Goal: Information Seeking & Learning: Learn about a topic

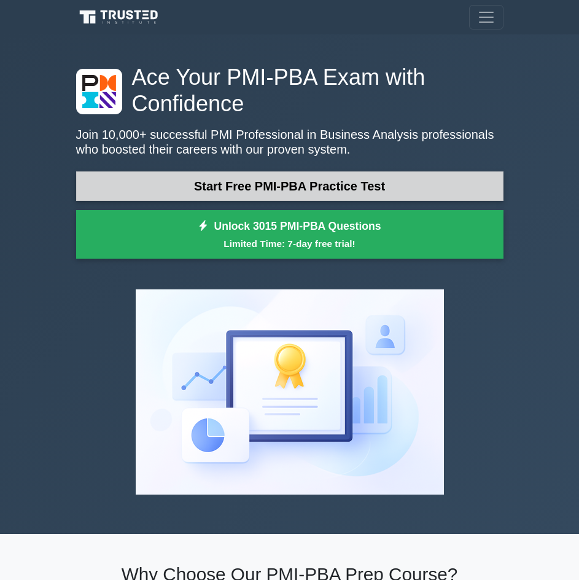
click at [396, 184] on link "Start Free PMI-PBA Practice Test" at bounding box center [289, 185] width 427 height 29
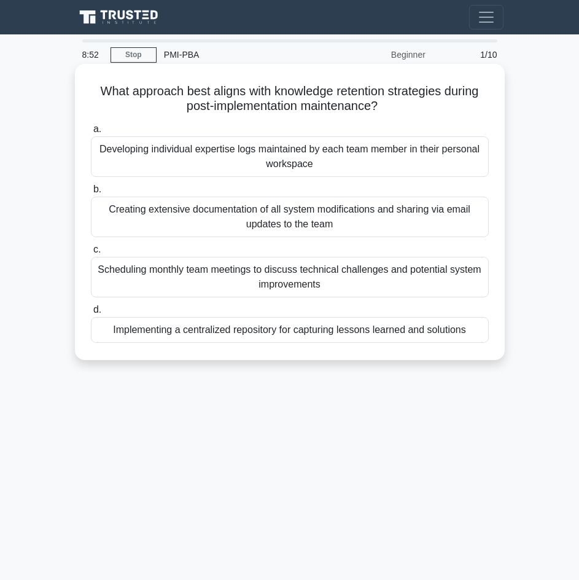
click at [244, 327] on div "Implementing a centralized repository for capturing lessons learned and solutio…" at bounding box center [290, 330] width 398 height 26
click at [91, 314] on input "d. Implementing a centralized repository for capturing lessons learned and solu…" at bounding box center [91, 310] width 0 height 8
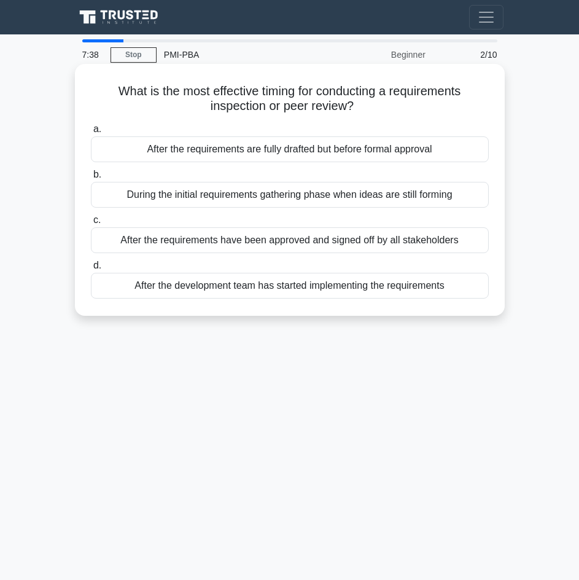
click at [387, 198] on div "During the initial requirements gathering phase when ideas are still forming" at bounding box center [290, 195] width 398 height 26
click at [91, 179] on input "b. During the initial requirements gathering phase when ideas are still forming" at bounding box center [91, 175] width 0 height 8
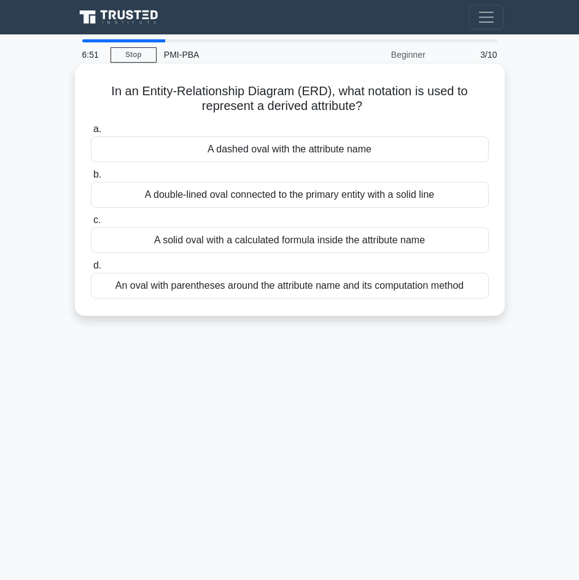
click at [256, 150] on div "A dashed oval with the attribute name" at bounding box center [290, 149] width 398 height 26
click at [91, 133] on input "a. A dashed oval with the attribute name" at bounding box center [91, 129] width 0 height 8
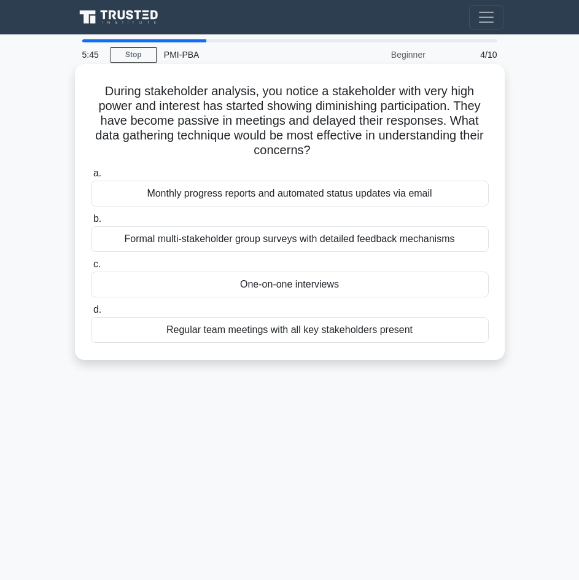
click at [308, 290] on div "One-on-one interviews" at bounding box center [290, 284] width 398 height 26
click at [91, 268] on input "c. One-on-one interviews" at bounding box center [91, 264] width 0 height 8
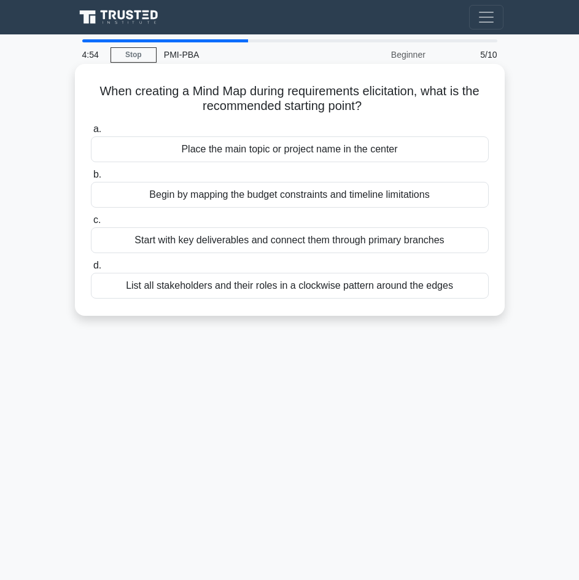
click at [386, 159] on div "Place the main topic or project name in the center" at bounding box center [290, 149] width 398 height 26
click at [91, 133] on input "a. Place the main topic or project name in the center" at bounding box center [91, 129] width 0 height 8
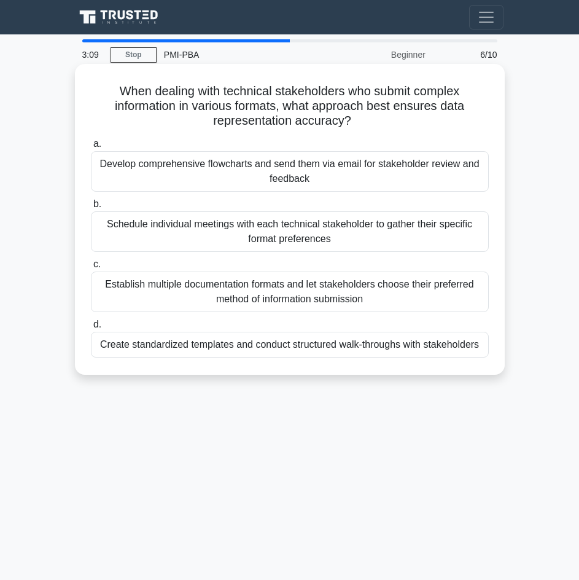
click at [319, 343] on div "Create standardized templates and conduct structured walk-throughs with stakeho…" at bounding box center [290, 345] width 398 height 26
click at [91, 329] on input "d. Create standardized templates and conduct structured walk-throughs with stak…" at bounding box center [91, 325] width 0 height 8
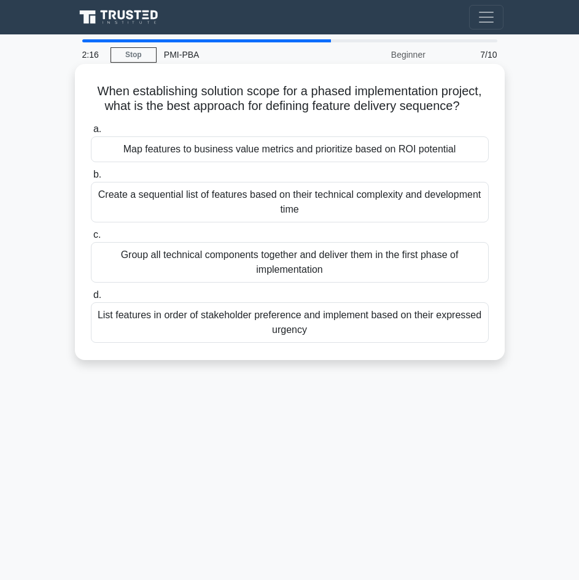
click at [283, 155] on div "Map features to business value metrics and prioritize based on ROI potential" at bounding box center [290, 149] width 398 height 26
click at [91, 133] on input "a. Map features to business value metrics and prioritize based on ROI potential" at bounding box center [91, 129] width 0 height 8
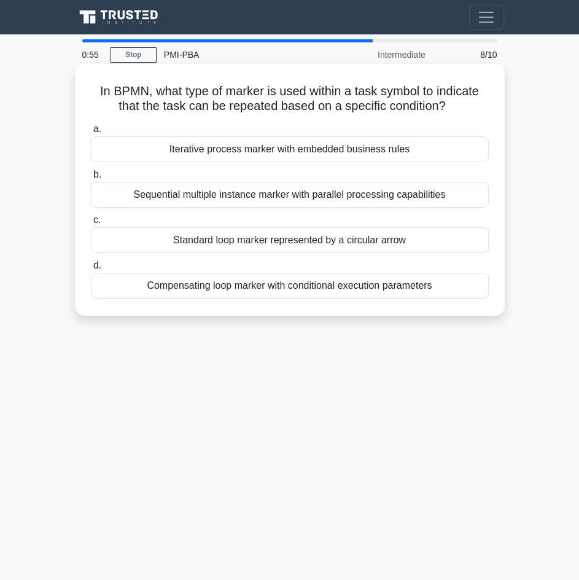
click at [289, 247] on div "Standard loop marker represented by a circular arrow" at bounding box center [290, 240] width 398 height 26
click at [91, 224] on input "c. Standard loop marker represented by a circular arrow" at bounding box center [91, 220] width 0 height 8
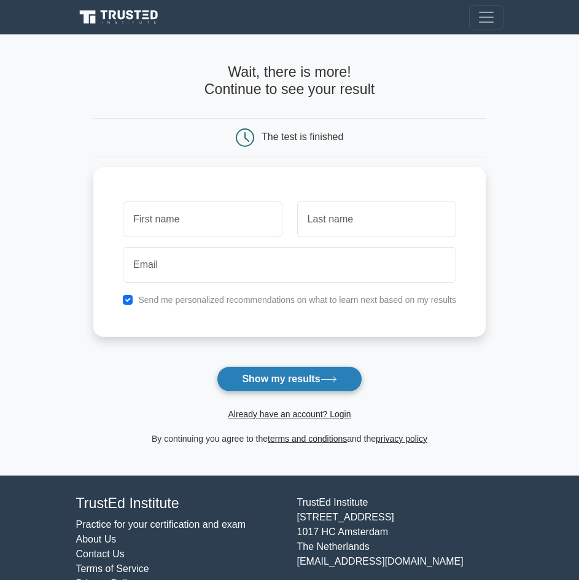
click at [277, 383] on button "Show my results" at bounding box center [289, 379] width 145 height 26
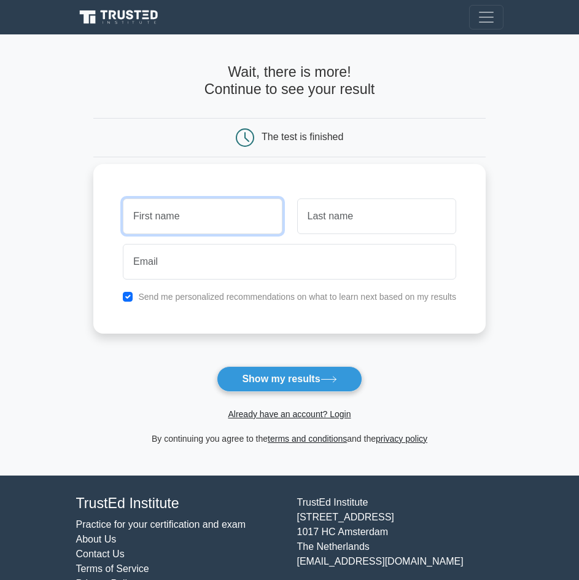
click at [238, 215] on input "text" at bounding box center [202, 216] width 159 height 36
type input "carol"
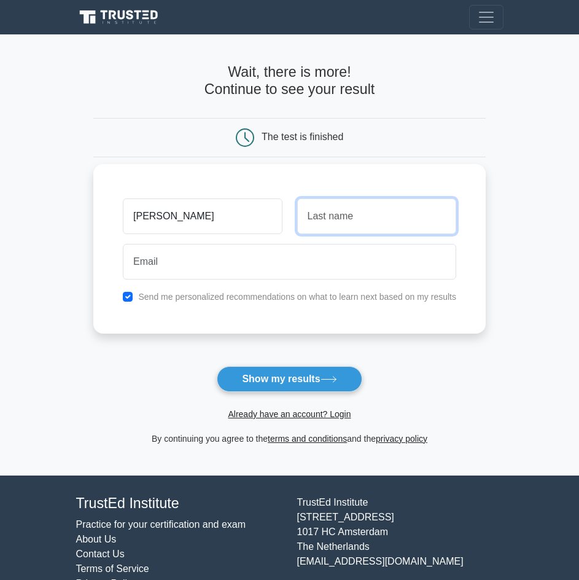
click at [354, 225] on input "text" at bounding box center [376, 216] width 159 height 36
type input "Tanner"
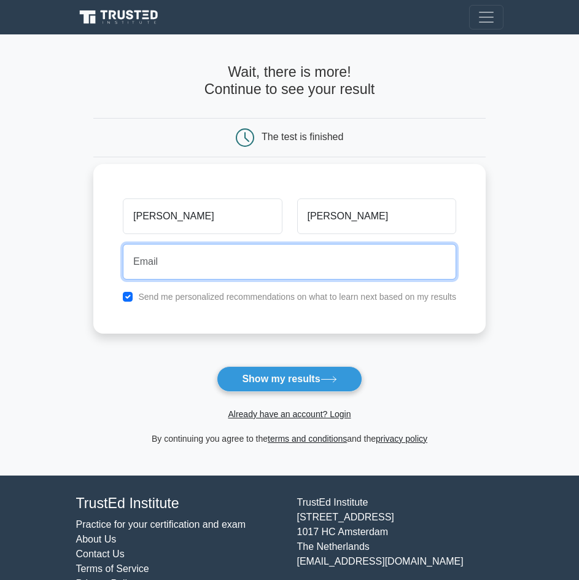
click at [279, 256] on input "email" at bounding box center [289, 262] width 333 height 36
type input "carla@atlbcgroup.com"
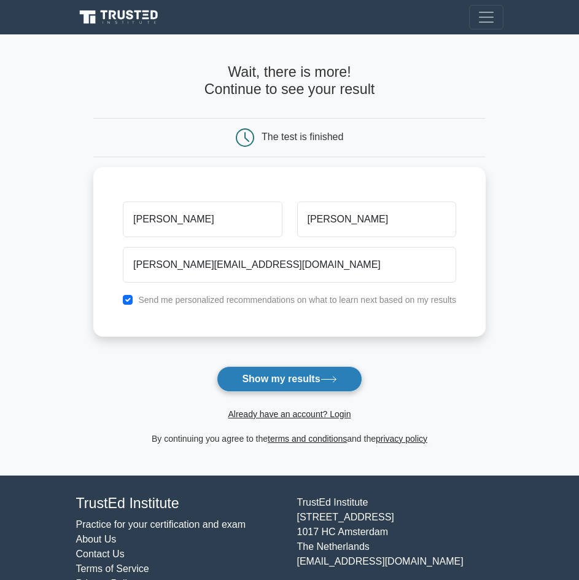
click at [280, 381] on button "Show my results" at bounding box center [289, 379] width 145 height 26
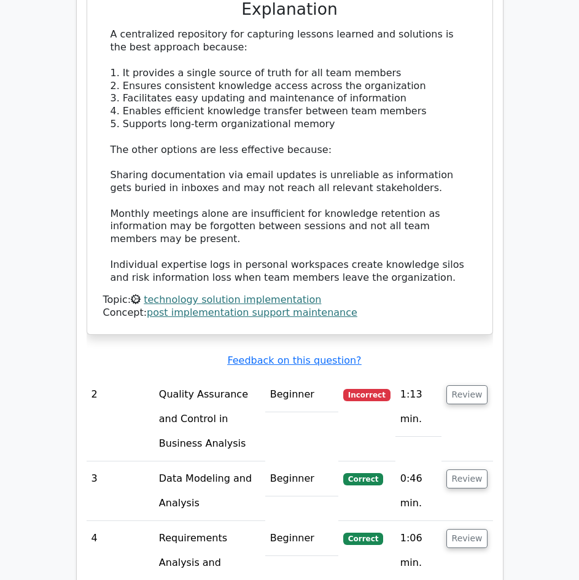
scroll to position [1535, 0]
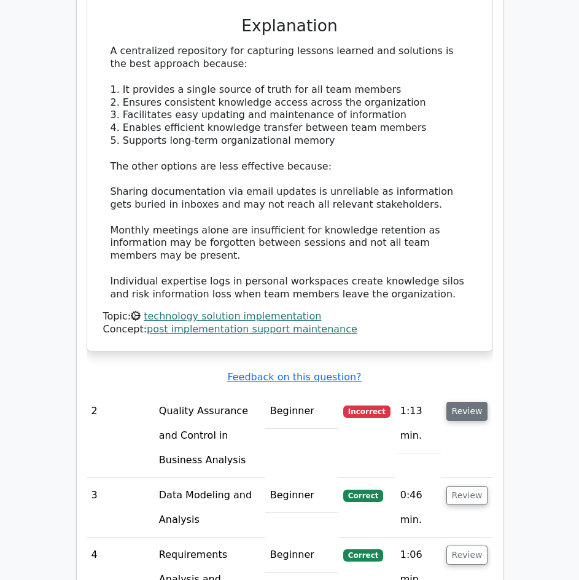
click at [475, 402] on button "Review" at bounding box center [467, 411] width 42 height 19
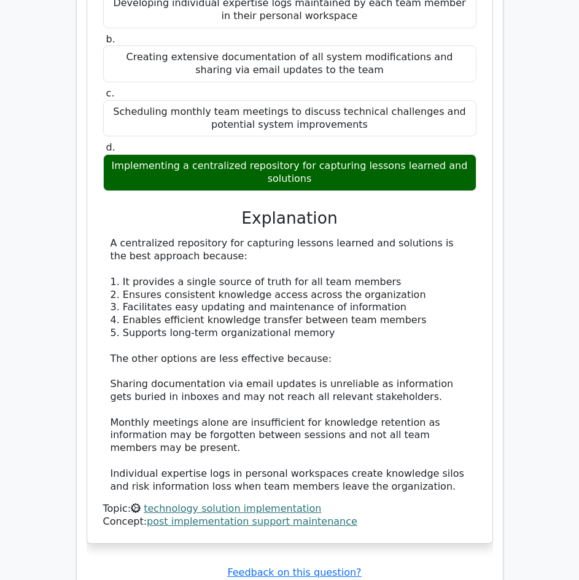
scroll to position [1167, 0]
